Goal: Check status: Check status

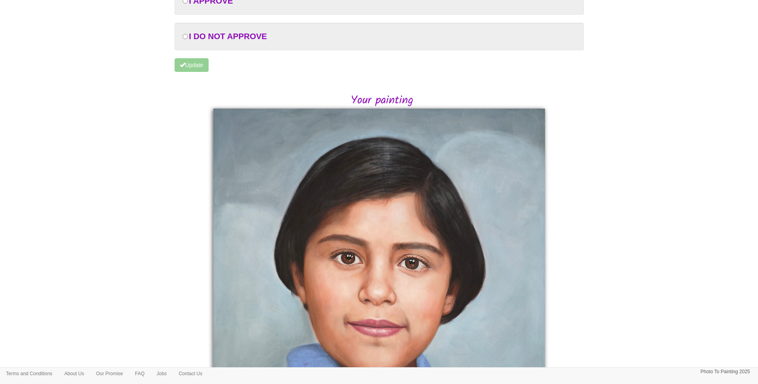
scroll to position [67, 0]
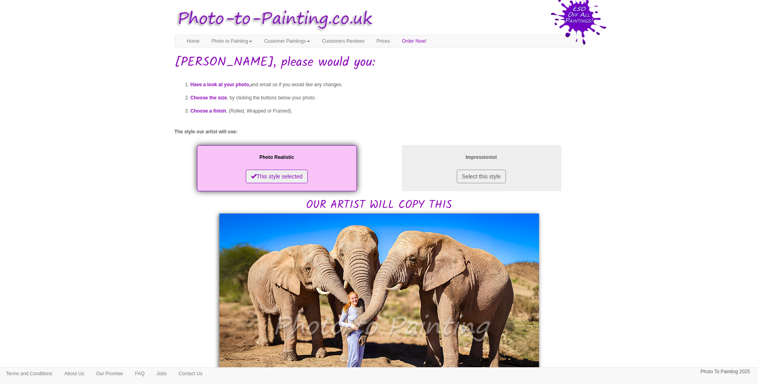
click at [605, 239] on body "Your painting - risk free Toggle navigation Menu Home Photo to Painting Photo t…" at bounding box center [379, 374] width 758 height 741
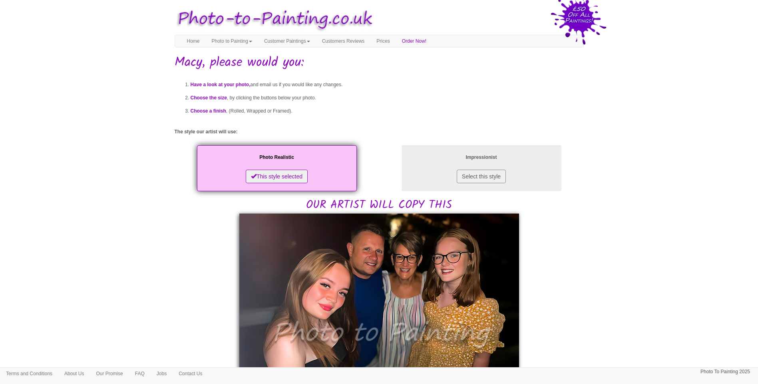
click at [151, 277] on body "Your painting - risk free Toggle navigation Menu Home Photo to Painting Photo t…" at bounding box center [379, 385] width 758 height 763
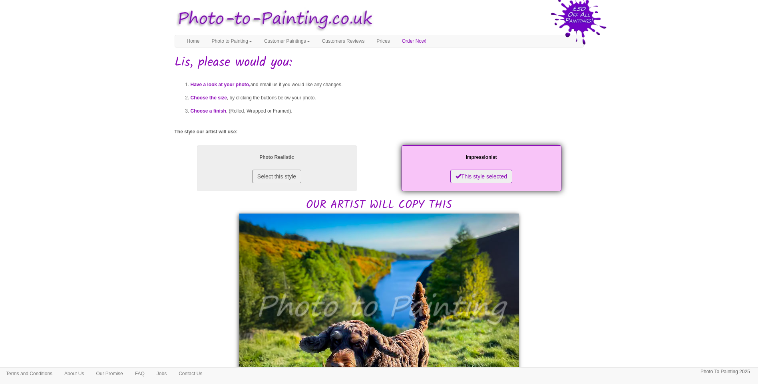
drag, startPoint x: 571, startPoint y: 249, endPoint x: 492, endPoint y: 295, distance: 91.2
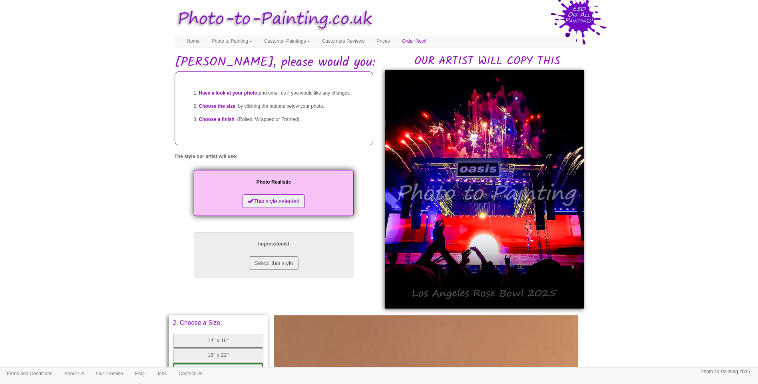
click at [654, 285] on body "Your painting - risk free Toggle navigation Menu Home Photo to Painting Photo t…" at bounding box center [379, 330] width 758 height 652
click at [105, 256] on body "Your painting - risk free Toggle navigation Menu Home Photo to Painting Photo t…" at bounding box center [379, 330] width 758 height 652
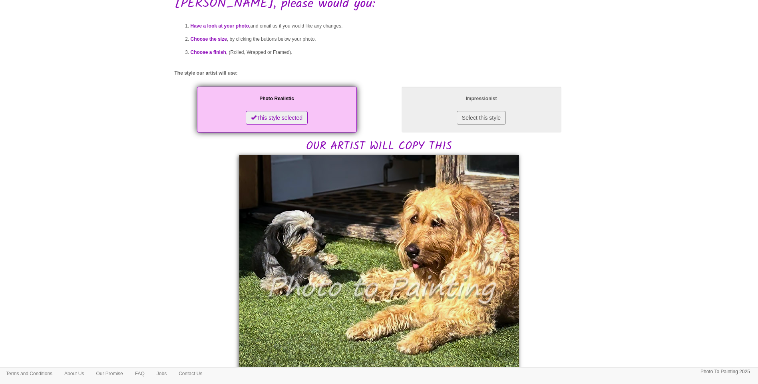
scroll to position [133, 0]
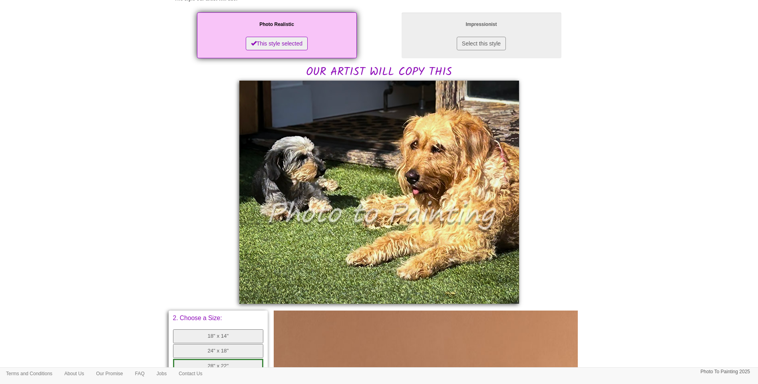
click at [153, 176] on body "Your painting - risk free Toggle navigation Menu Home Photo to Painting Photo t…" at bounding box center [379, 261] width 758 height 780
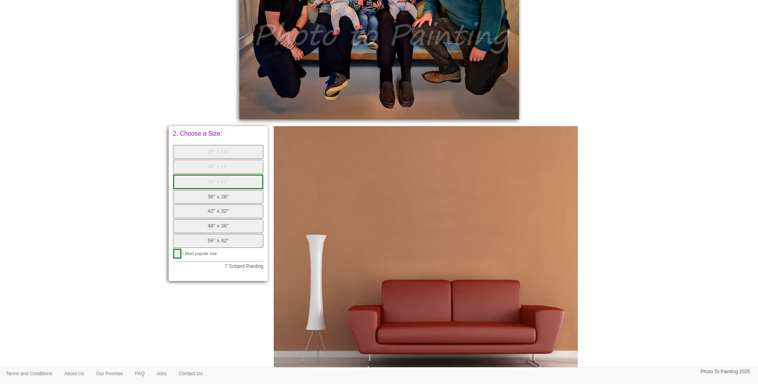
scroll to position [382, 0]
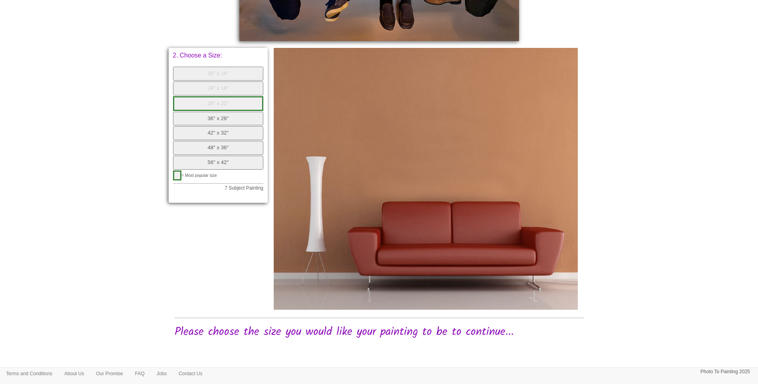
click at [234, 122] on button "36" x 28"" at bounding box center [218, 119] width 91 height 14
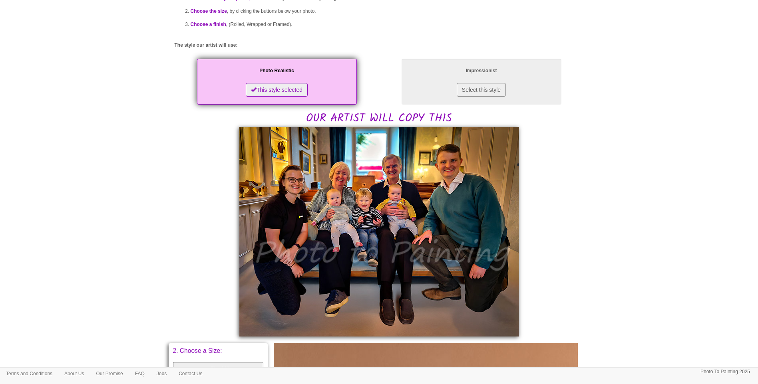
scroll to position [0, 0]
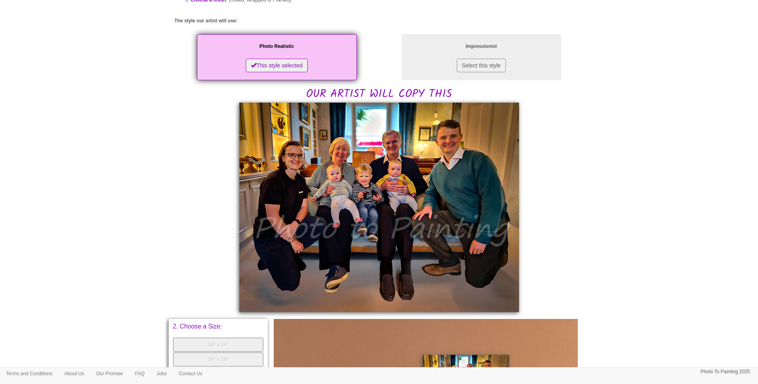
scroll to position [133, 0]
